Goal: Transaction & Acquisition: Purchase product/service

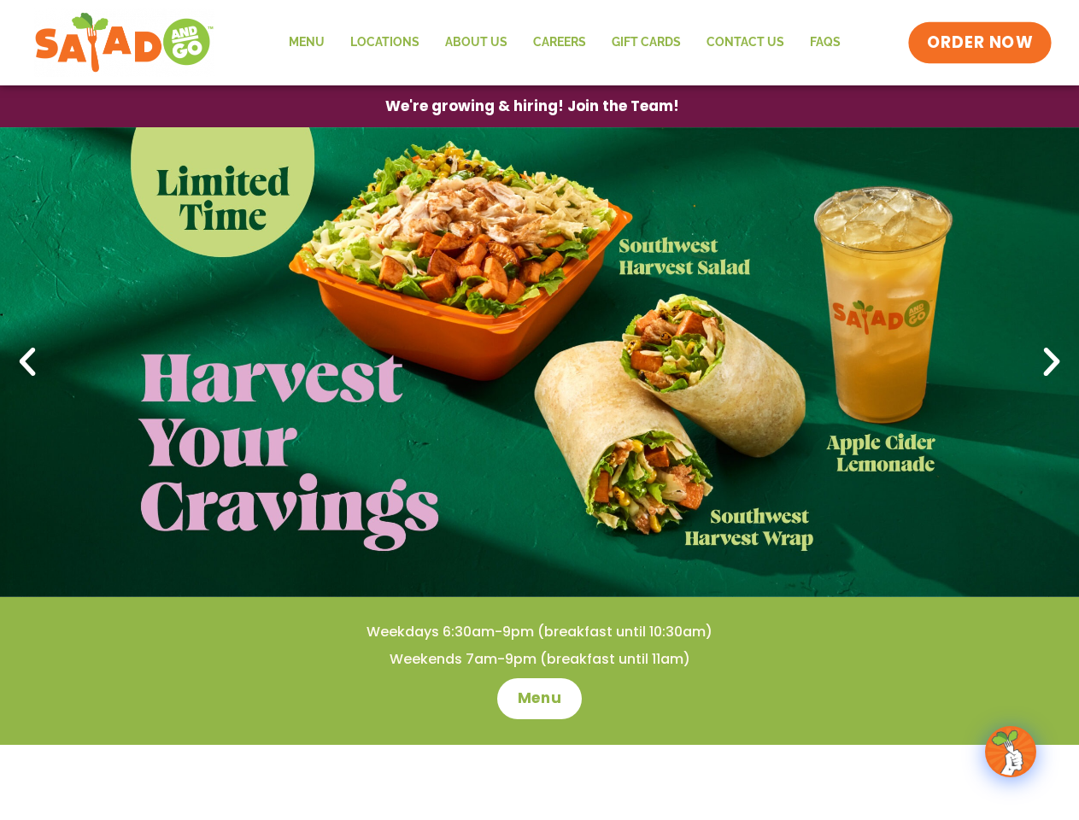
click at [981, 43] on span "ORDER NOW" at bounding box center [980, 43] width 106 height 22
click at [531, 106] on span "We're growing & hiring! Join the Team!" at bounding box center [532, 106] width 265 height 13
click at [27, 362] on icon at bounding box center [28, 362] width 38 height 38
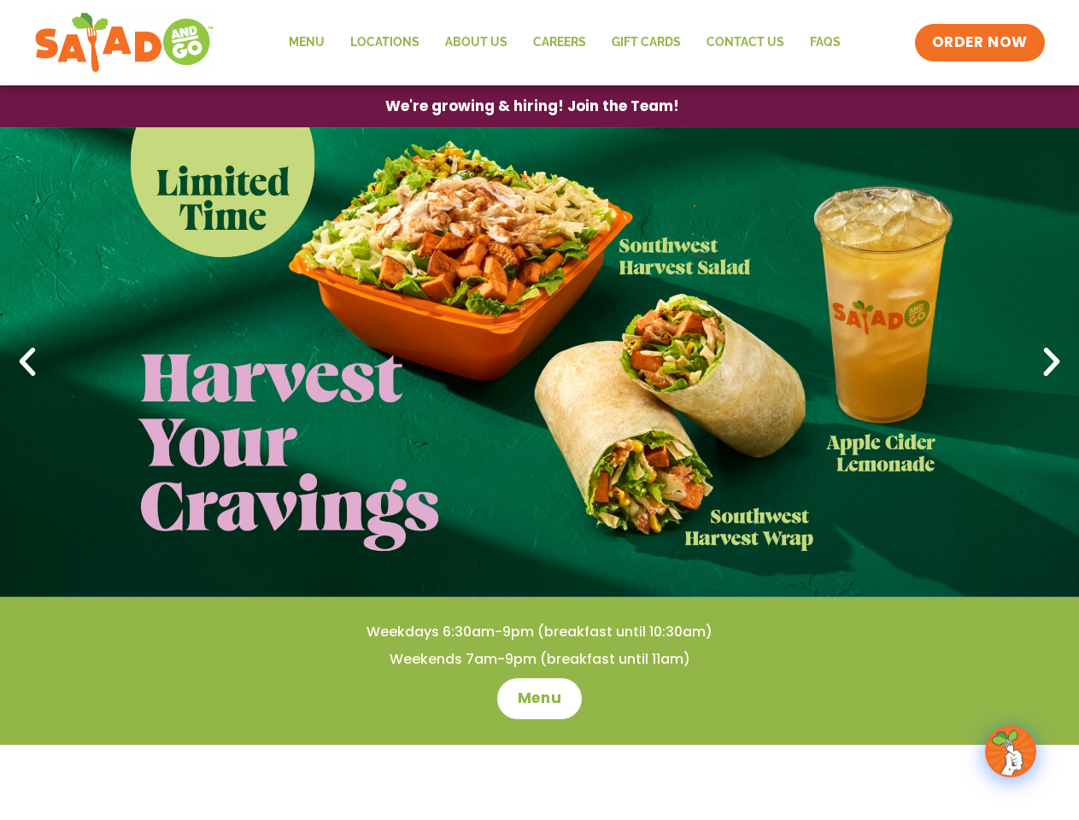
click at [1052, 362] on icon at bounding box center [1052, 362] width 38 height 38
click at [539, 699] on span "Menu" at bounding box center [539, 699] width 49 height 22
click at [1011, 752] on img at bounding box center [1011, 752] width 48 height 48
